Goal: Information Seeking & Learning: Learn about a topic

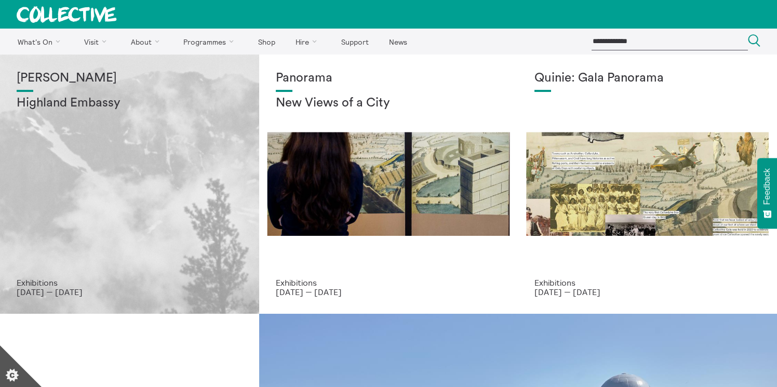
click at [86, 229] on div "Shen Xin Highland Embassy" at bounding box center [130, 174] width 226 height 207
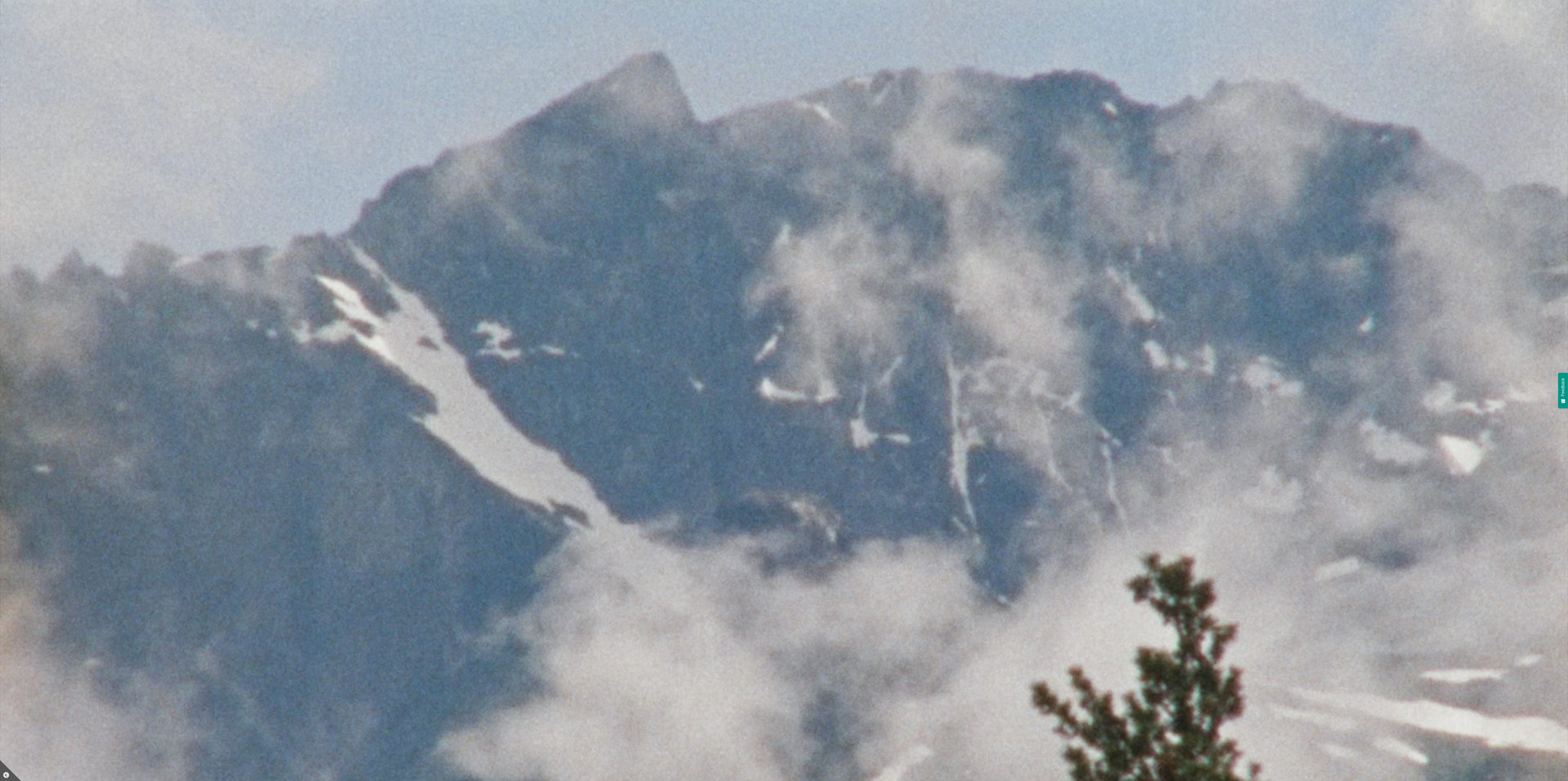
scroll to position [55, 0]
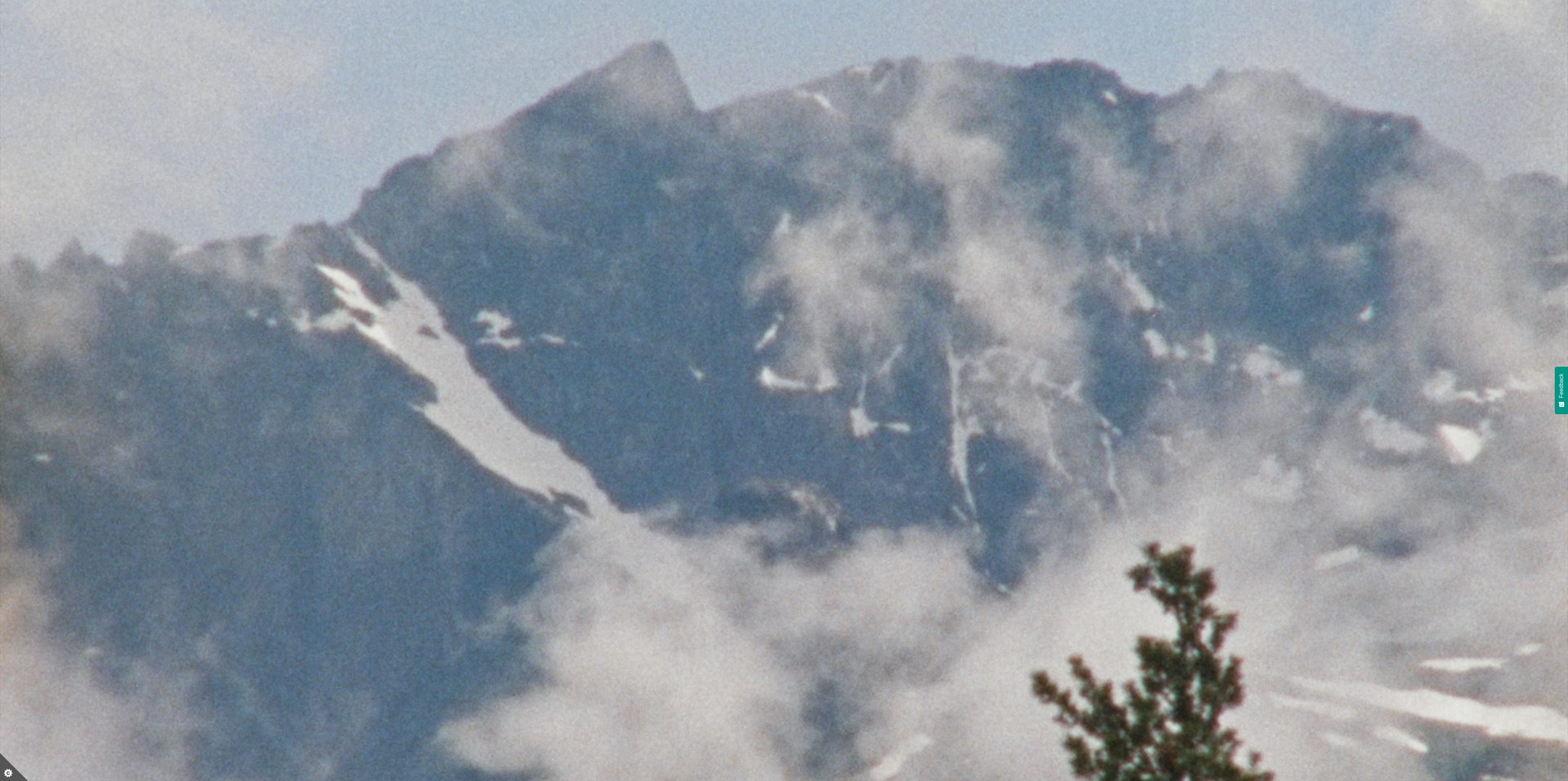
click at [522, 1] on img at bounding box center [784, 570] width 1568 height 1176
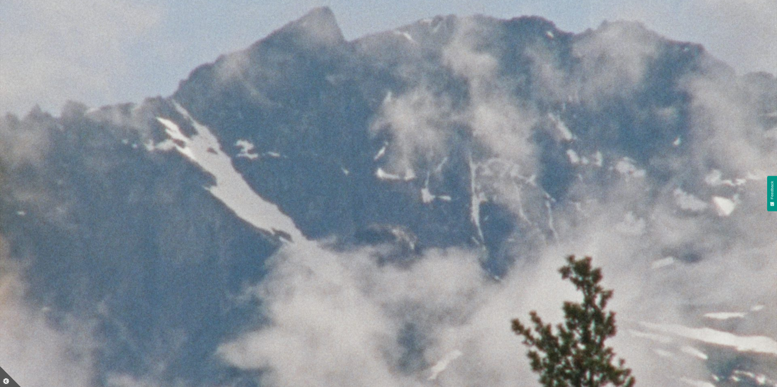
scroll to position [126, 0]
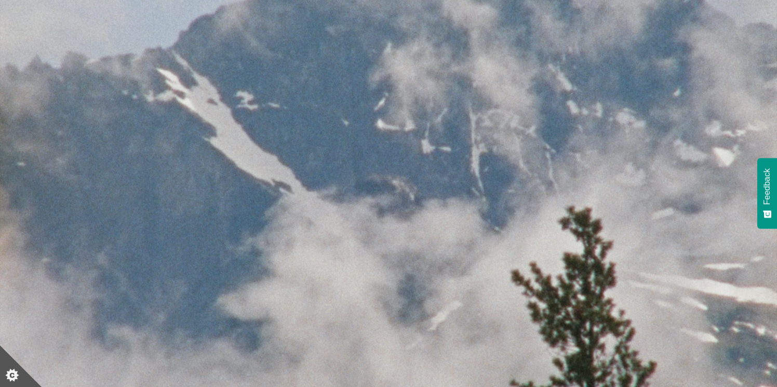
click at [614, 123] on img at bounding box center [388, 219] width 777 height 582
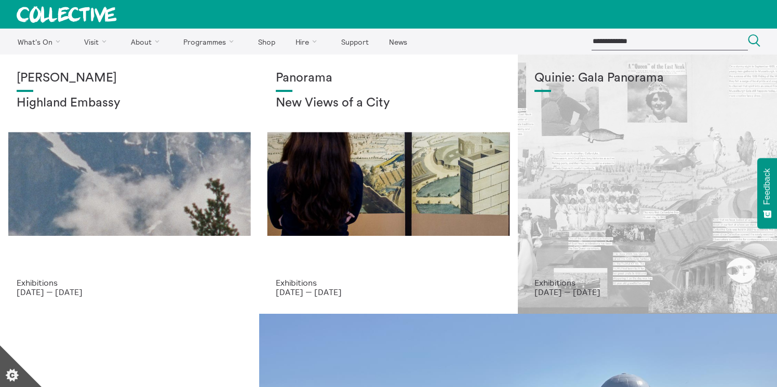
click at [561, 154] on div "Quinie: Gala Panorama" at bounding box center [647, 174] width 226 height 207
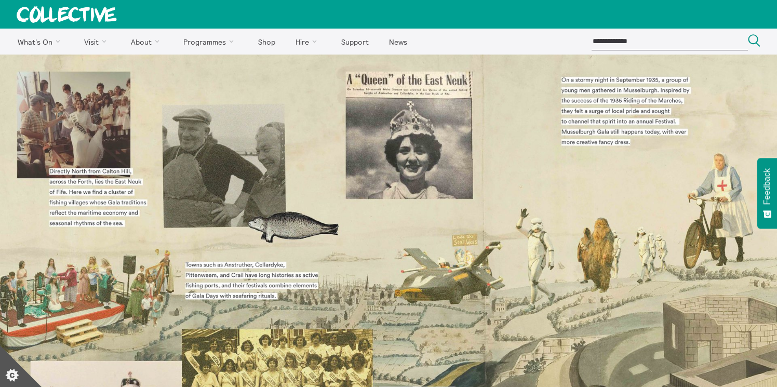
scroll to position [26, 0]
